Goal: Check status: Check status

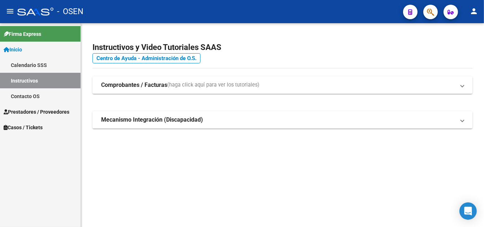
click at [48, 112] on span "Prestadores / Proveedores" at bounding box center [37, 112] width 66 height 8
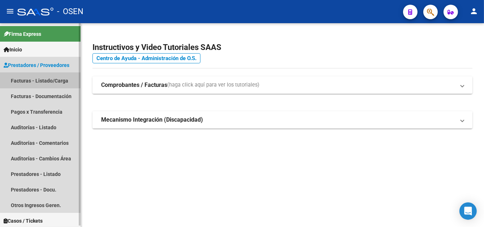
click at [53, 85] on link "Facturas - Listado/Carga" at bounding box center [40, 81] width 81 height 16
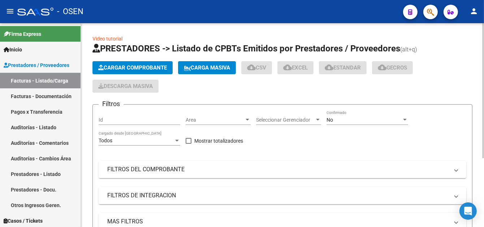
click at [126, 113] on div "Id" at bounding box center [140, 117] width 82 height 14
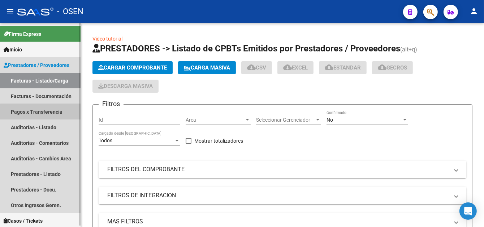
click at [48, 114] on link "Pagos x Transferencia" at bounding box center [40, 112] width 81 height 16
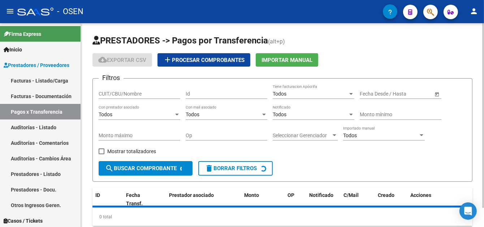
click at [112, 99] on div "CUIT/CBU/Nombre" at bounding box center [140, 94] width 82 height 21
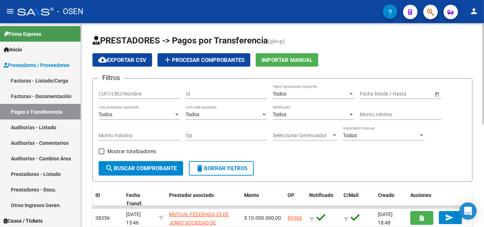
click at [114, 94] on input "CUIT/CBU/Nombre" at bounding box center [140, 94] width 82 height 6
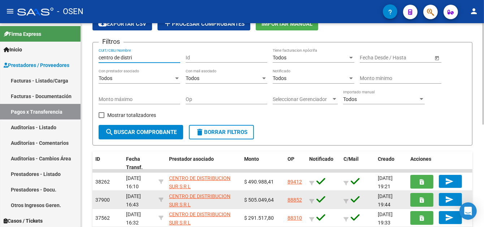
type input "centro de distri"
click at [300, 198] on link "88852" at bounding box center [295, 200] width 14 height 6
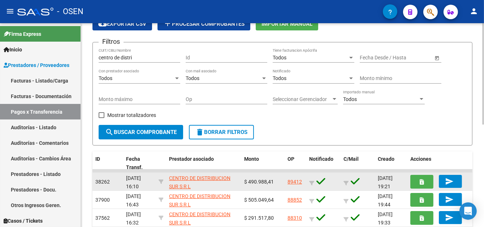
click at [295, 180] on link "89412" at bounding box center [295, 181] width 14 height 6
